Goal: Obtain resource: Obtain resource

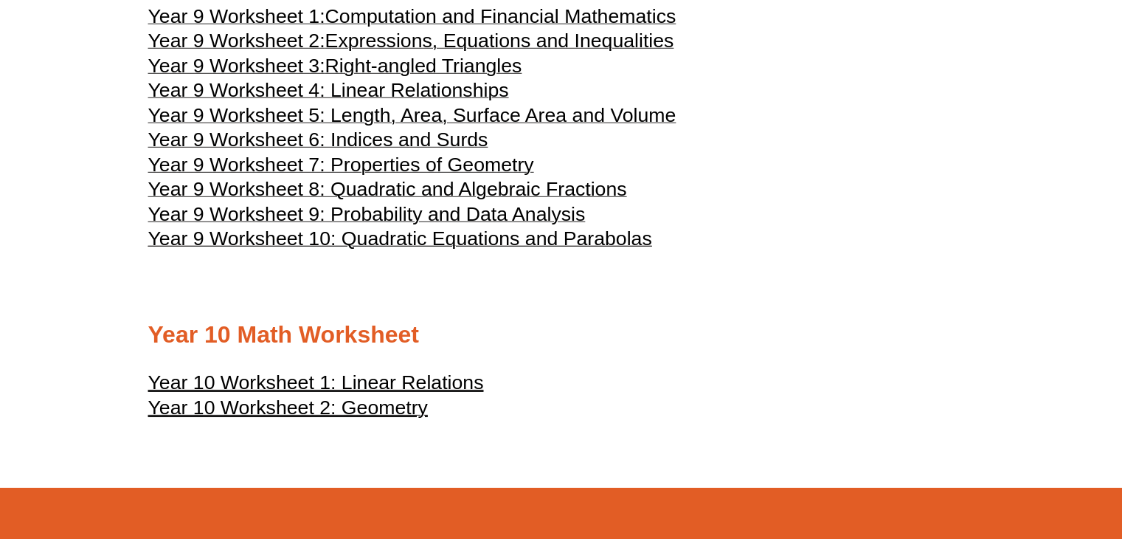
drag, startPoint x: 0, startPoint y: 0, endPoint x: 1108, endPoint y: 260, distance: 1138.4
click at [1108, 260] on html "Skip to content The Difference Personalised Program Inspirational Tutors Motiva…" at bounding box center [561, 282] width 1122 height 9284
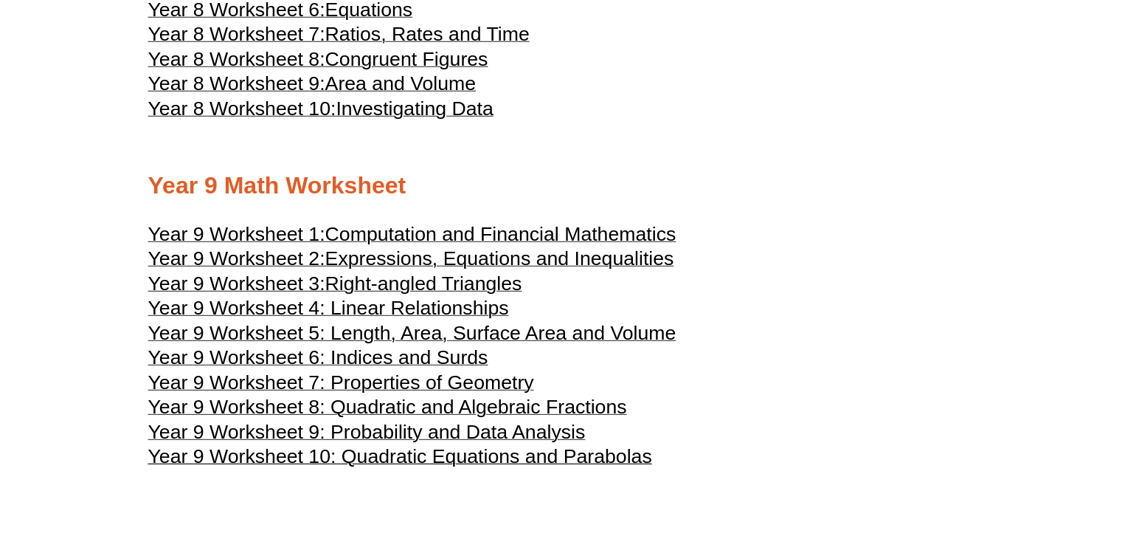
scroll to position [4141, 0]
click at [572, 402] on span "Year 9 Worksheet 8: Quadratic and Algebraic Fractions" at bounding box center [387, 407] width 479 height 22
click at [750, 255] on h3 "Year 9 Worksheet 2: Expressions, Equations and Inequalities" at bounding box center [561, 261] width 826 height 18
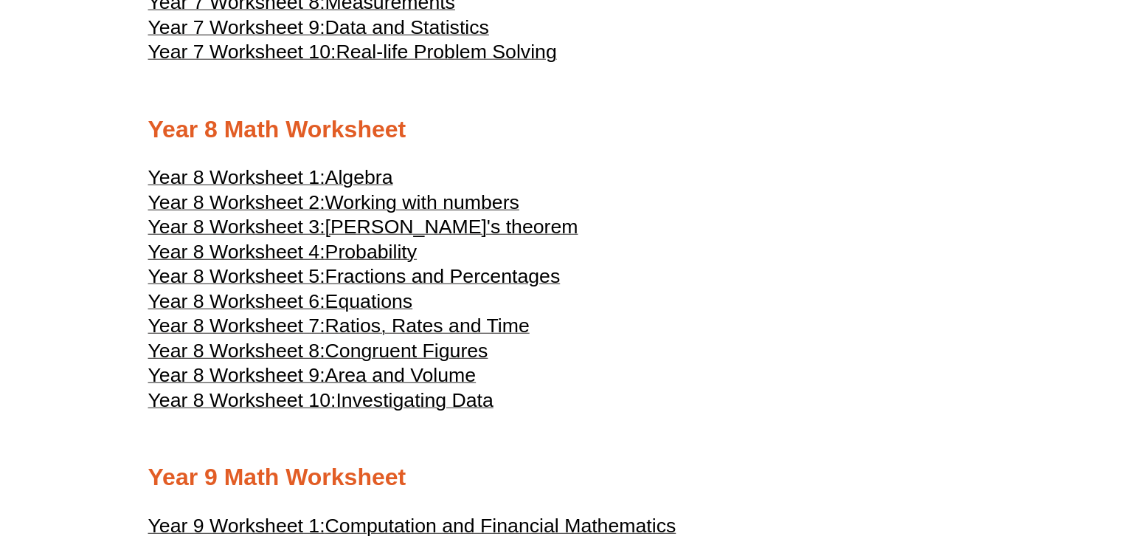
scroll to position [3850, 0]
click at [336, 182] on span "Algebra" at bounding box center [359, 178] width 68 height 22
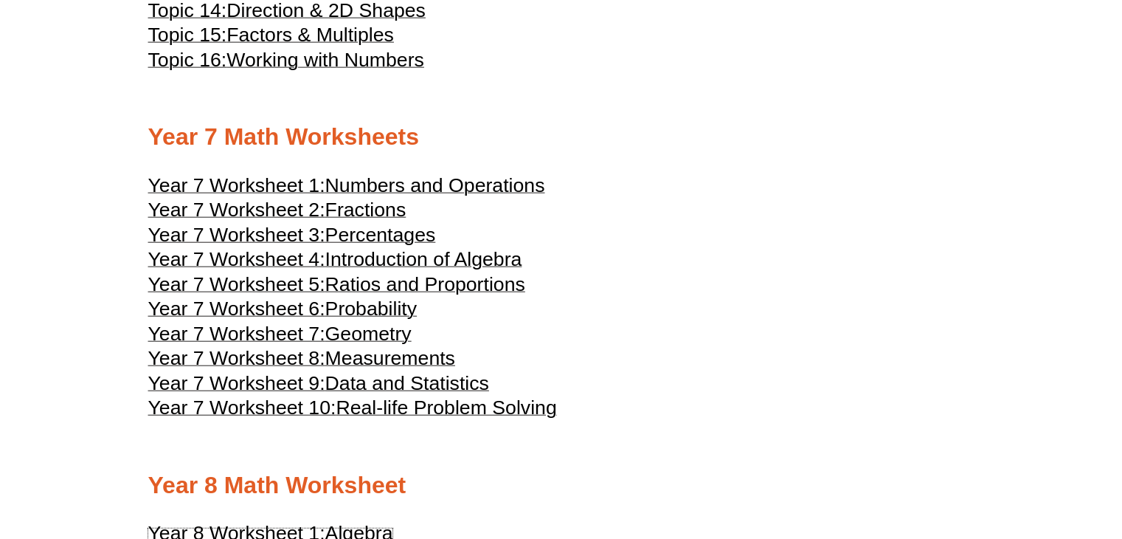
scroll to position [3494, 0]
click at [446, 263] on span "Introduction of Algebra" at bounding box center [423, 260] width 197 height 22
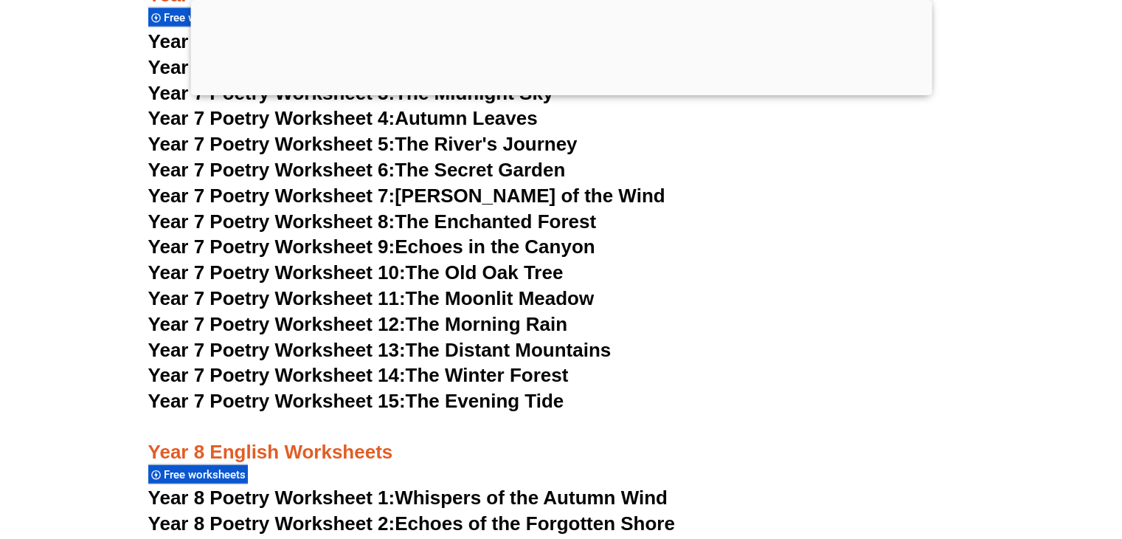
scroll to position [9439, 0]
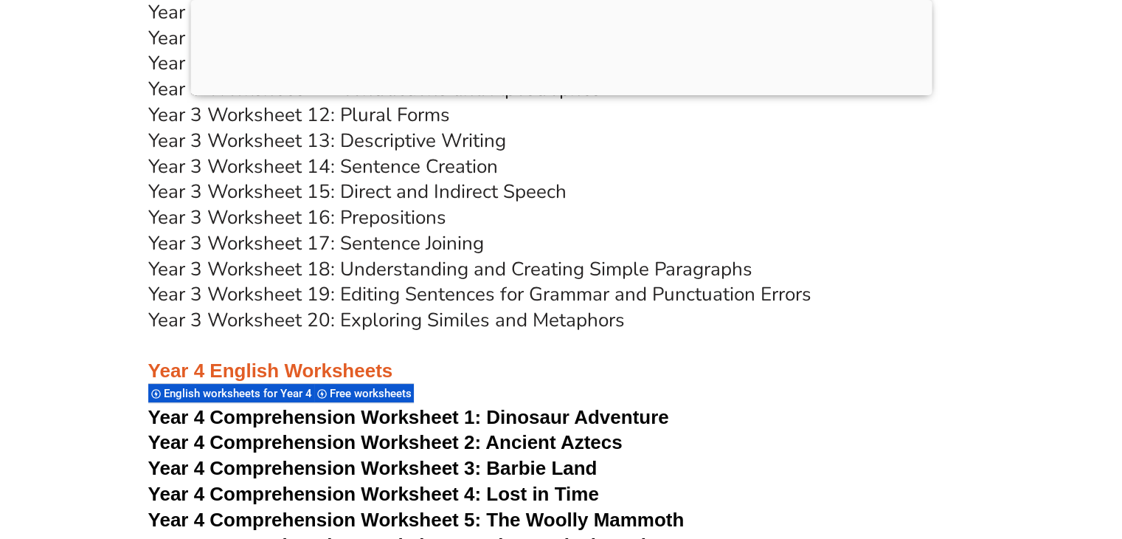
scroll to position [7767, 0]
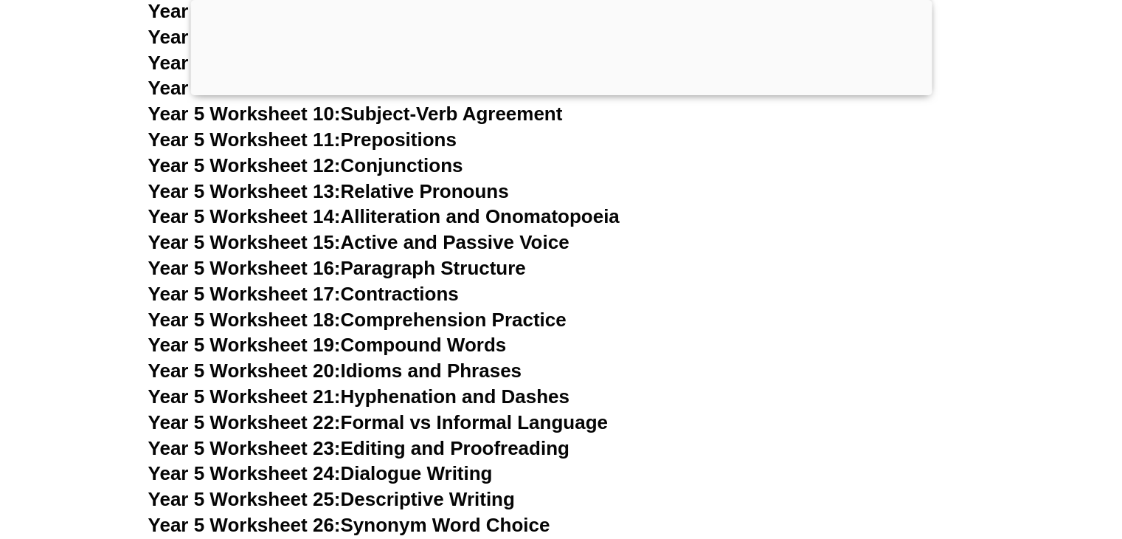
click at [491, 272] on link "Year 5 Worksheet 16: Paragraph Structure" at bounding box center [337, 268] width 378 height 22
click at [33, 99] on section "Year 3 English Worksheets Free worksheets Year 3 Comprehension Worksheet 1: Exp…" at bounding box center [561, 375] width 1122 height 6327
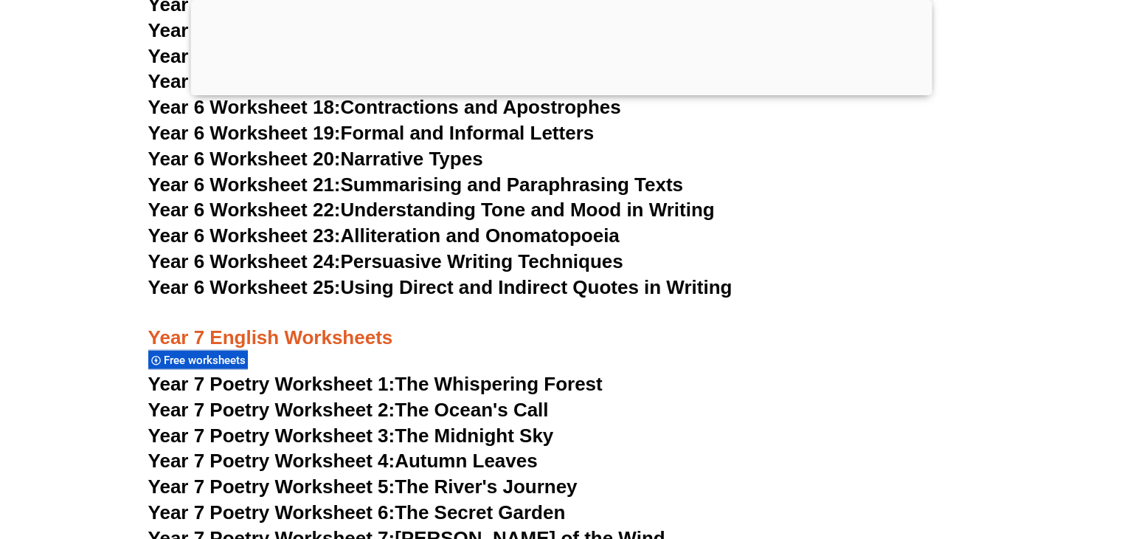
scroll to position [9152, 0]
